Goal: Complete application form

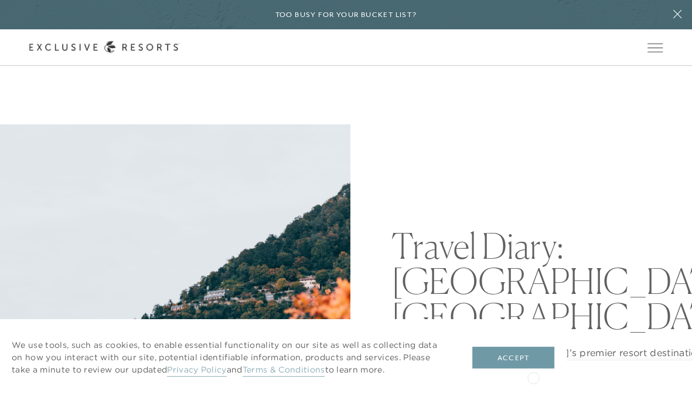
click at [525, 361] on button "Accept" at bounding box center [513, 357] width 82 height 22
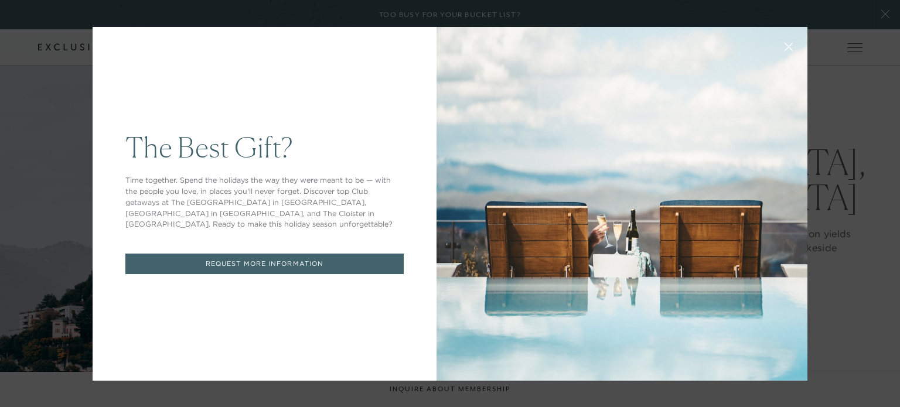
click at [208, 259] on link "REQUEST MORE INFORMATION" at bounding box center [264, 264] width 278 height 21
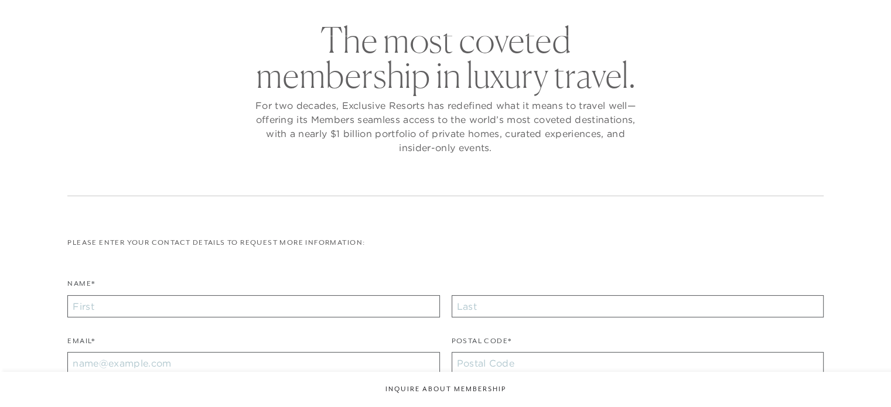
scroll to position [176, 0]
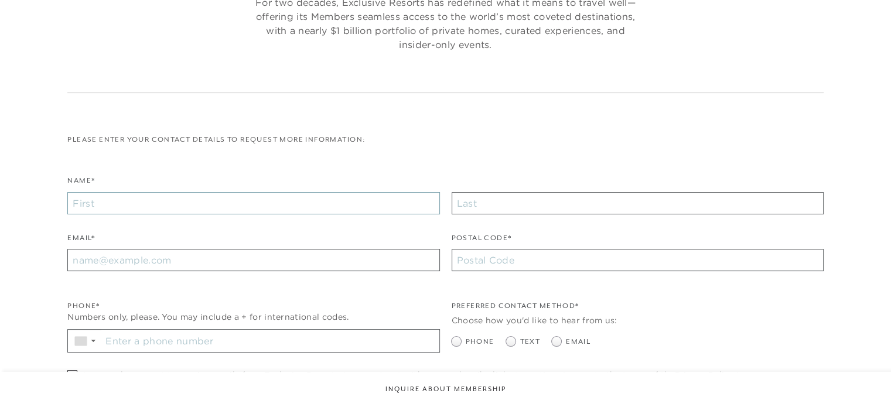
click at [239, 203] on input "Name*" at bounding box center [253, 203] width 372 height 22
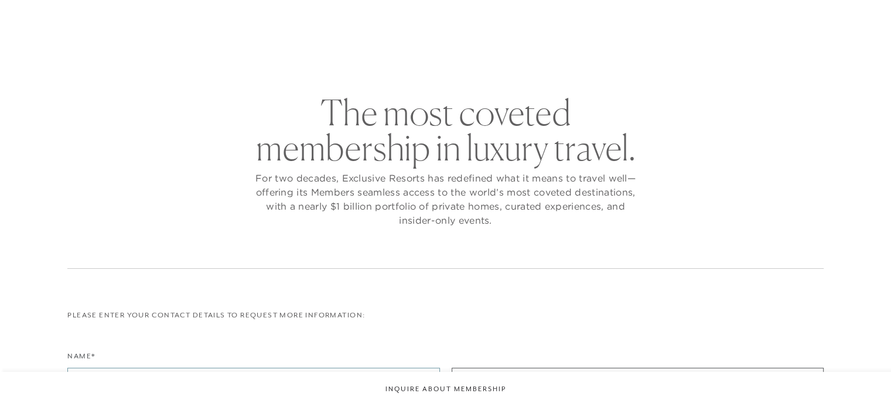
type input "J"
checkbox input "false"
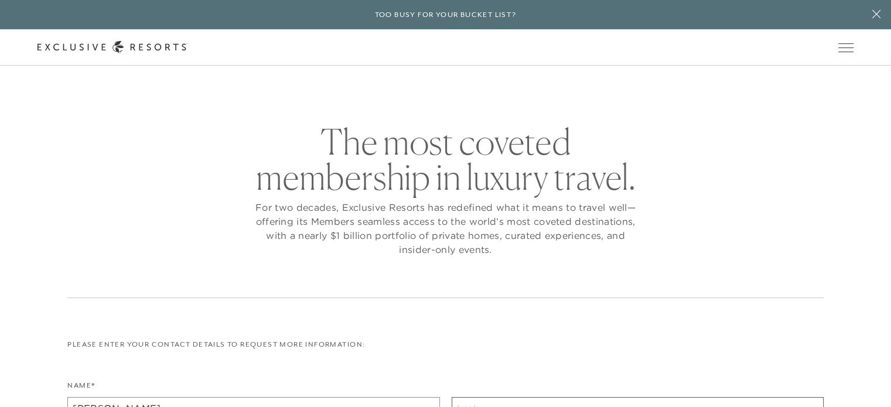
scroll to position [7, 0]
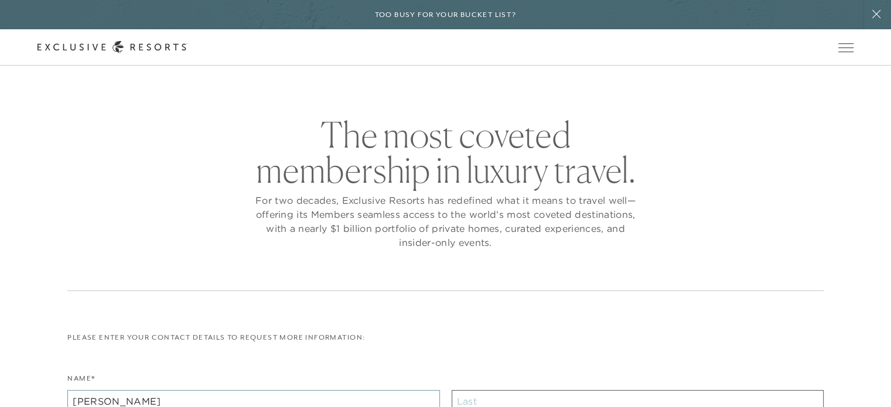
type input "Jamal"
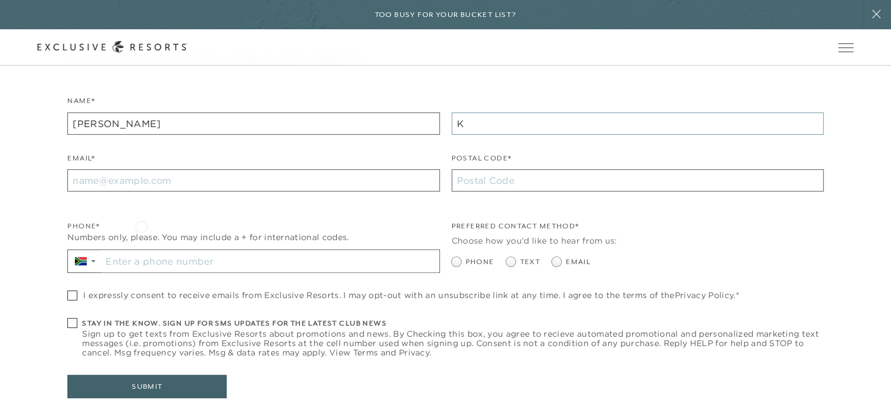
scroll to position [305, 0]
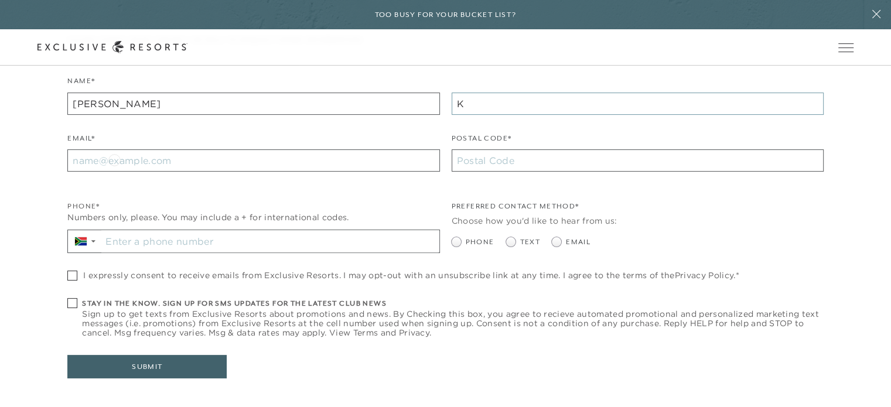
type input "K"
click at [114, 159] on input "Email*" at bounding box center [253, 160] width 372 height 22
type input "jamalk@kgconsultants.co.za"
click at [492, 149] on label "Postal Code*" at bounding box center [482, 141] width 60 height 17
click at [492, 149] on input "Postal Code*" at bounding box center [638, 160] width 372 height 22
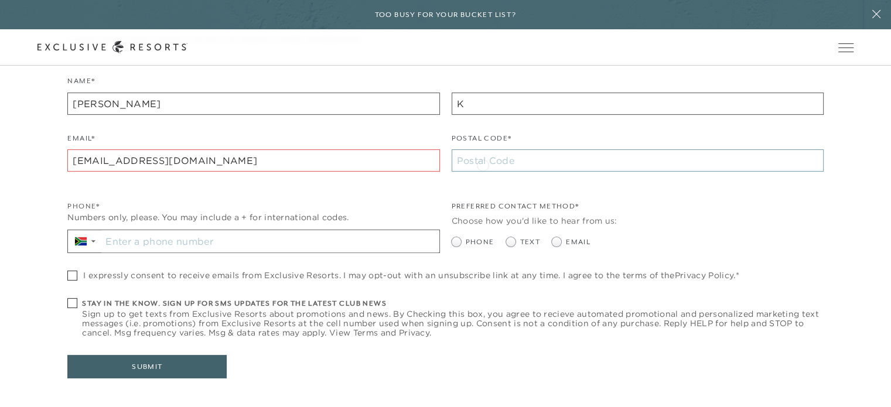
click at [483, 164] on input "Postal Code*" at bounding box center [638, 160] width 372 height 22
type input "1459"
click at [166, 232] on input "Stay in the know. Sign up for sms updates for the latest club news Sign up to g…" at bounding box center [270, 241] width 338 height 22
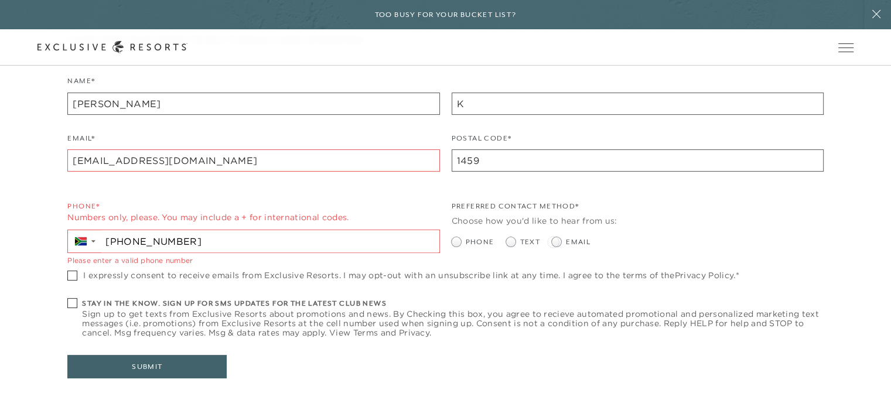
type input "+27 27 658 947242"
click at [558, 246] on span at bounding box center [556, 241] width 9 height 9
radio input "true"
click at [70, 275] on span at bounding box center [72, 276] width 10 height 10
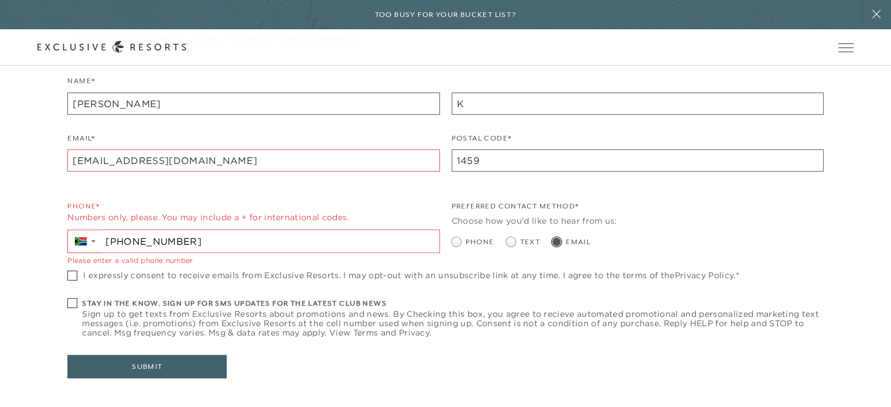
checkbox input "true"
click at [67, 292] on div "The most coveted membership in luxury travel. For two decades, Exclusive Resort…" at bounding box center [445, 119] width 831 height 600
click at [71, 308] on span at bounding box center [72, 303] width 10 height 10
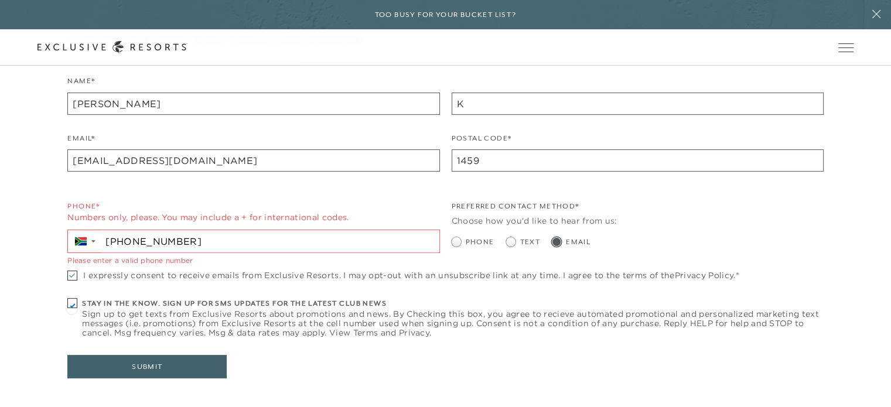
checkbox input "true"
click at [147, 368] on button "Submit" at bounding box center [146, 366] width 159 height 23
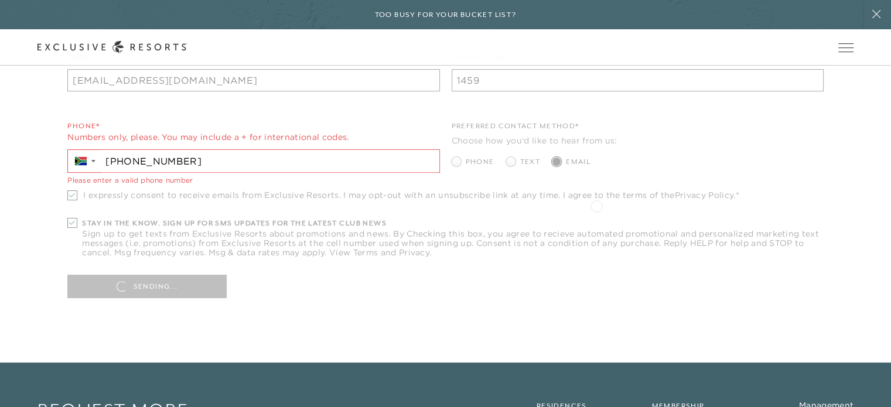
scroll to position [410, 0]
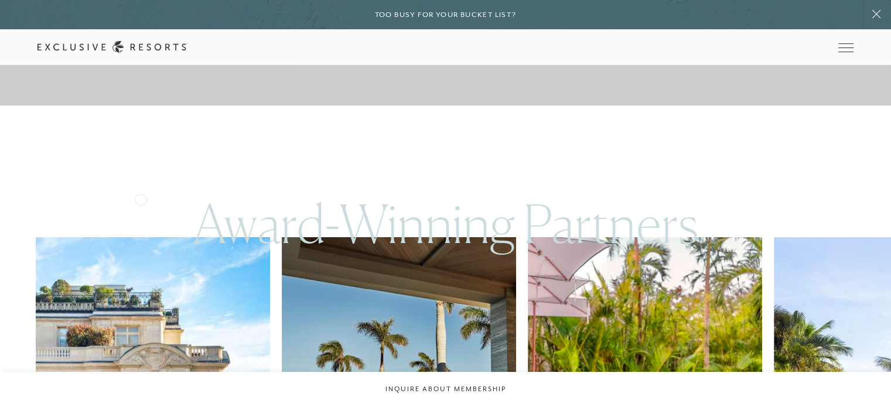
scroll to position [2051, 0]
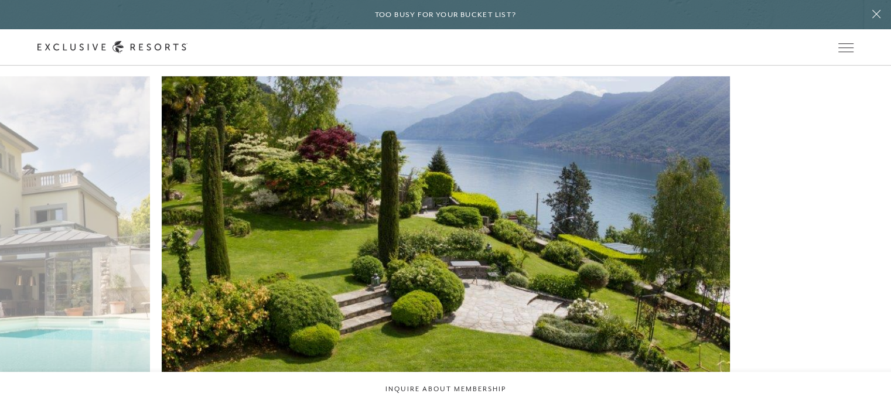
scroll to position [953, 0]
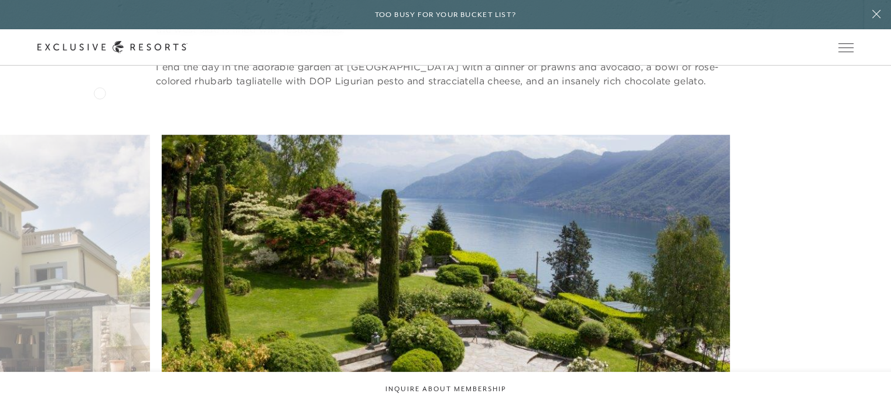
click at [0, 0] on div "Schedule a Meeting Get Started The Collection Residence Collection Experience C…" at bounding box center [0, 0] width 0 height 0
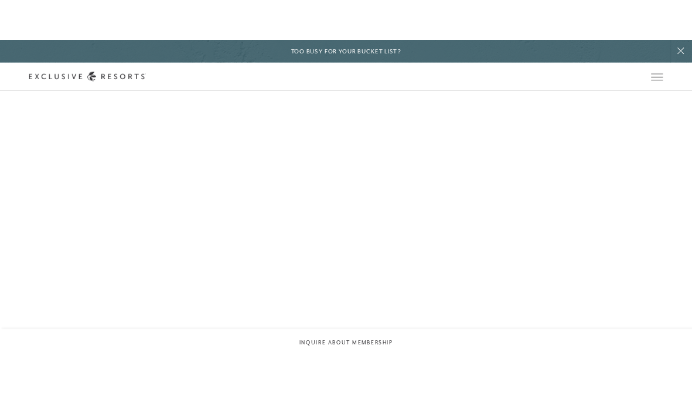
scroll to position [1691, 0]
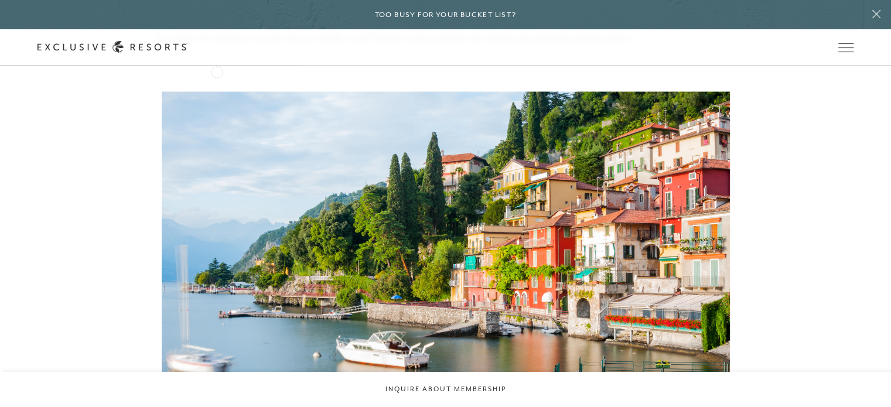
drag, startPoint x: 217, startPoint y: 71, endPoint x: 185, endPoint y: 46, distance: 40.9
click at [0, 0] on div "Schedule a Meeting Get Started The Collection Residence Collection Experience C…" at bounding box center [0, 0] width 0 height 0
